Goal: Find specific page/section: Find specific page/section

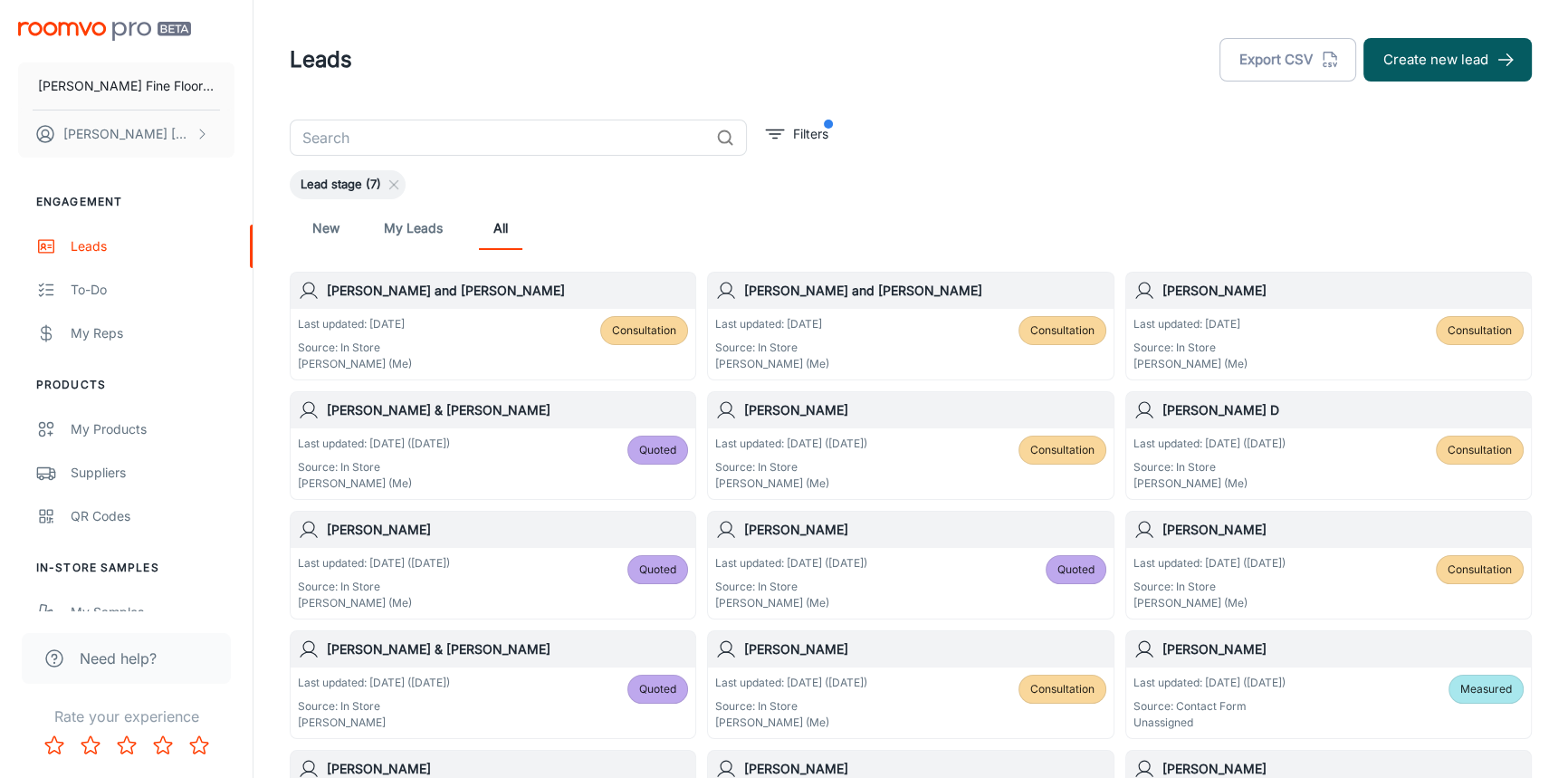
click at [496, 138] on input "text" at bounding box center [499, 137] width 419 height 36
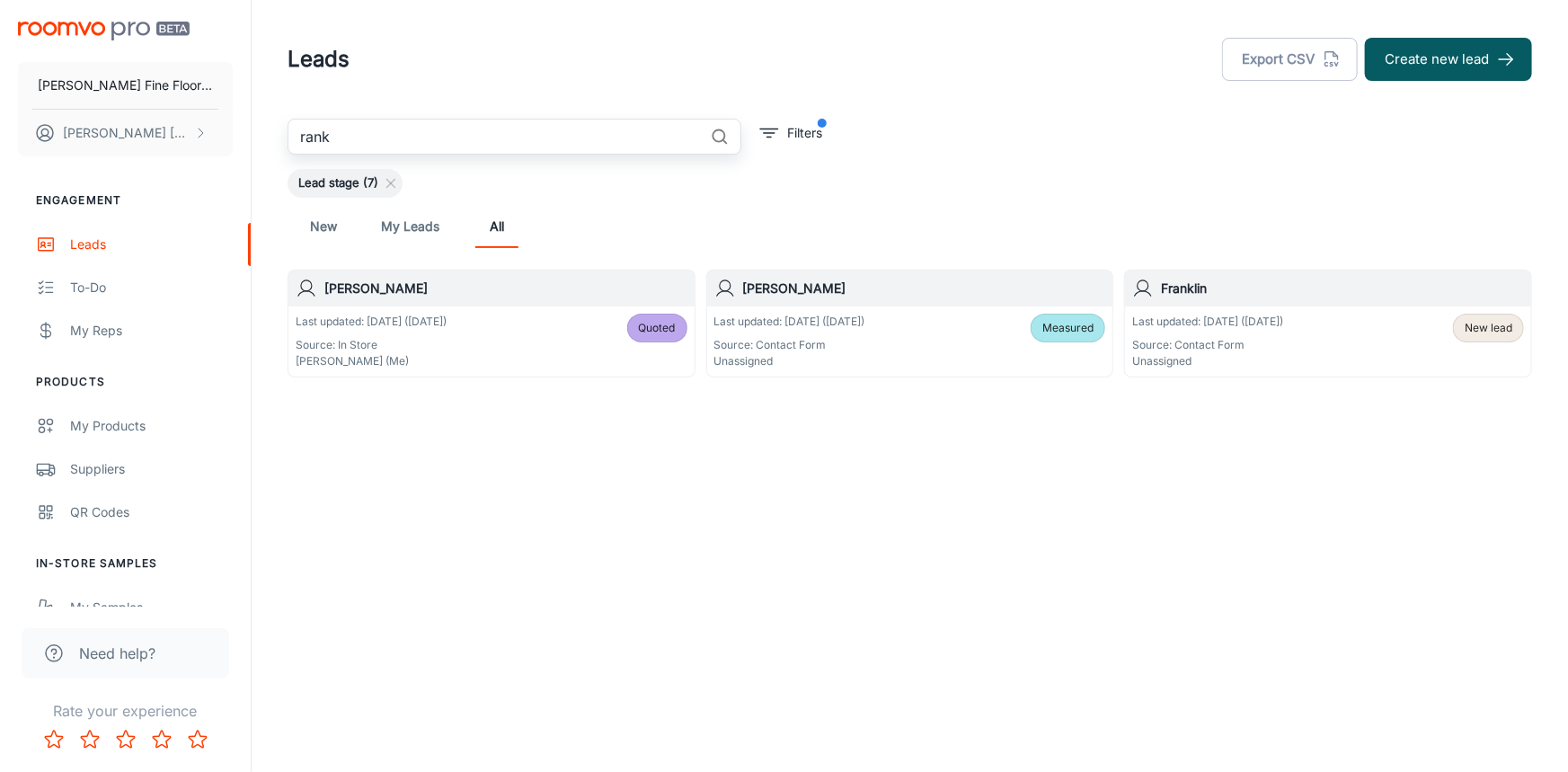
type input "rank"
click at [889, 301] on div "[PERSON_NAME]" at bounding box center [910, 289] width 406 height 36
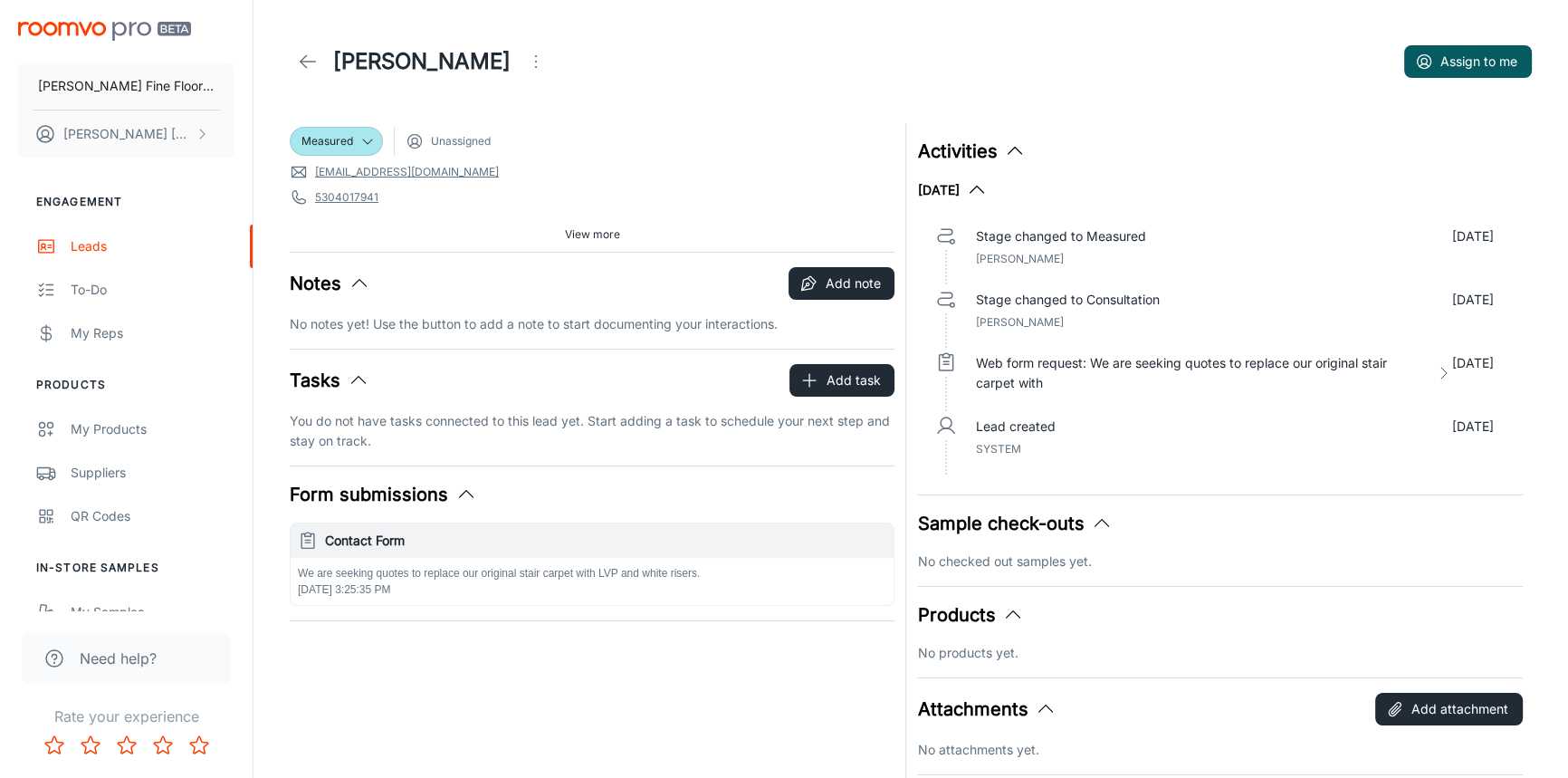
click at [602, 235] on span "View more" at bounding box center [592, 234] width 55 height 16
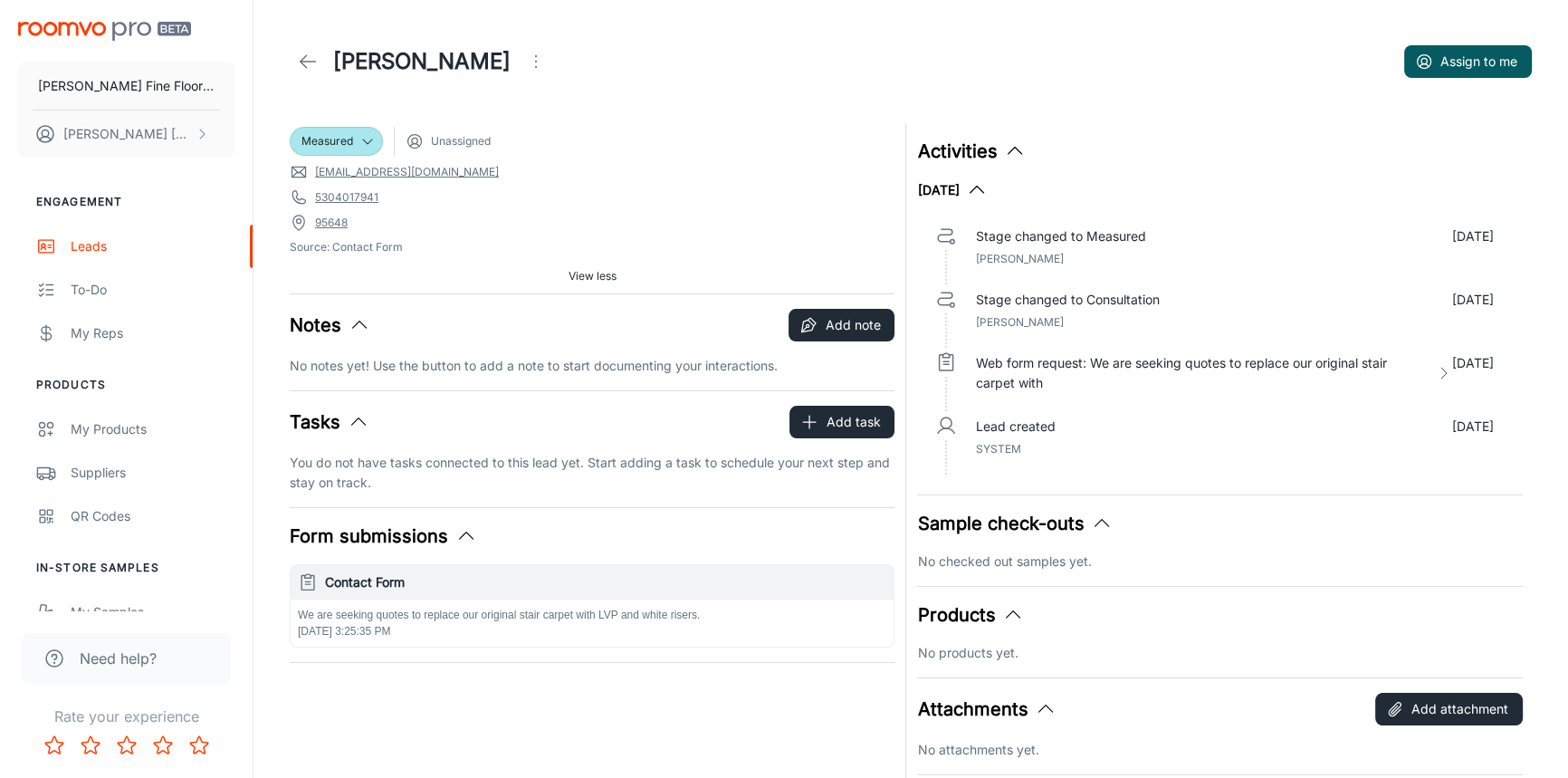
drag, startPoint x: 627, startPoint y: 189, endPoint x: 649, endPoint y: 110, distance: 82.0
click at [649, 110] on header "[PERSON_NAME] Assign to me" at bounding box center [911, 62] width 1286 height 124
click at [314, 65] on icon at bounding box center [308, 62] width 22 height 22
